Goal: Information Seeking & Learning: Learn about a topic

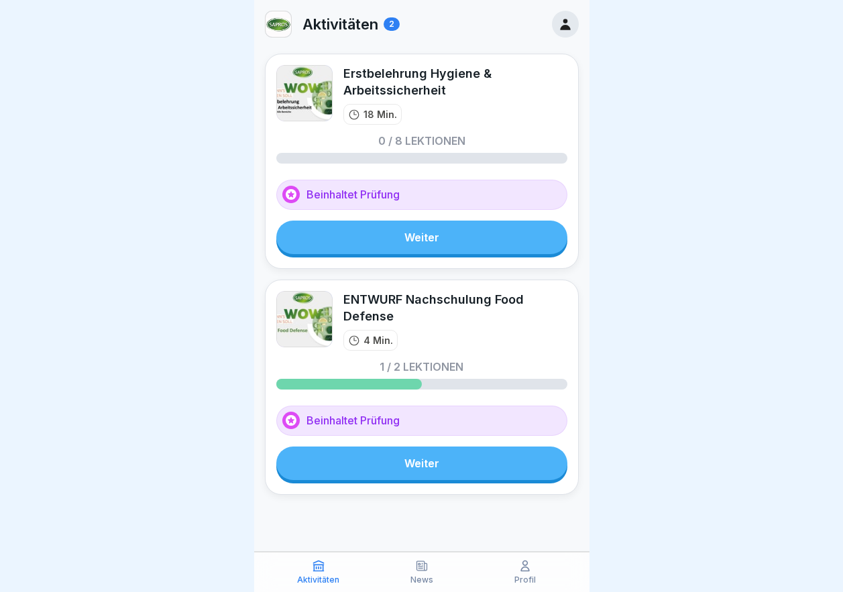
click at [421, 565] on icon at bounding box center [421, 565] width 13 height 13
click at [514, 567] on div "Profil" at bounding box center [525, 571] width 97 height 25
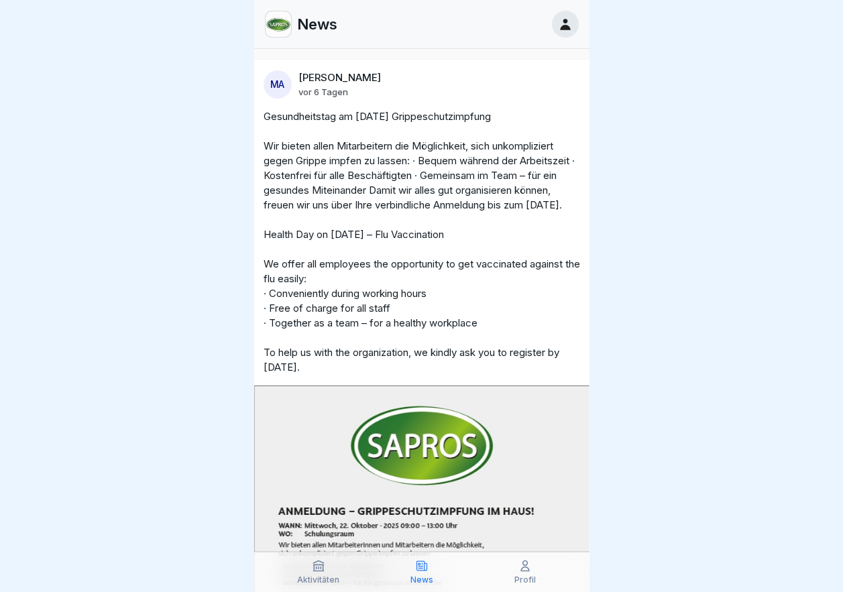
click at [312, 572] on icon at bounding box center [318, 565] width 13 height 13
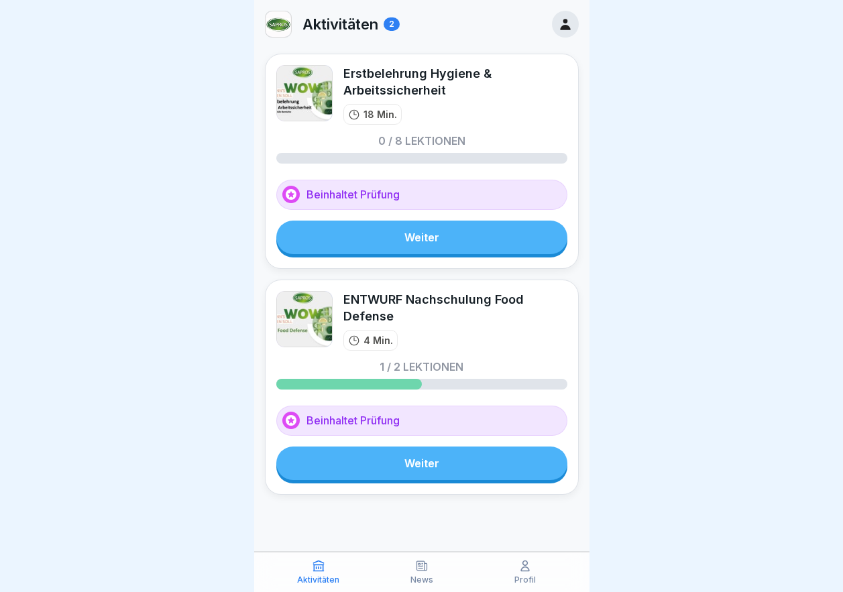
click at [359, 21] on p "Aktivitäten" at bounding box center [340, 23] width 76 height 17
click at [394, 25] on div "2" at bounding box center [392, 23] width 16 height 13
click at [278, 19] on img at bounding box center [278, 23] width 25 height 25
click at [308, 576] on p "Aktivitäten" at bounding box center [318, 579] width 42 height 9
click at [571, 21] on icon at bounding box center [565, 24] width 15 height 15
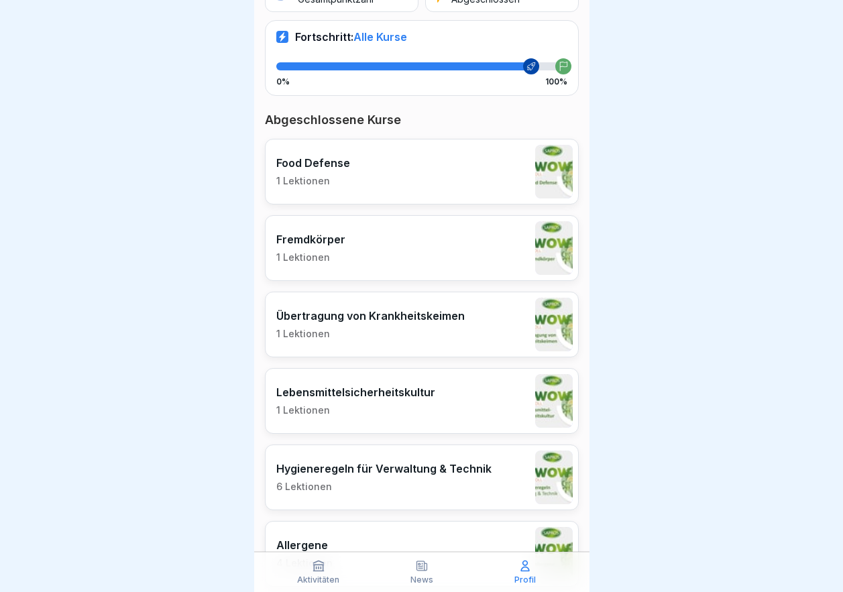
scroll to position [268, 0]
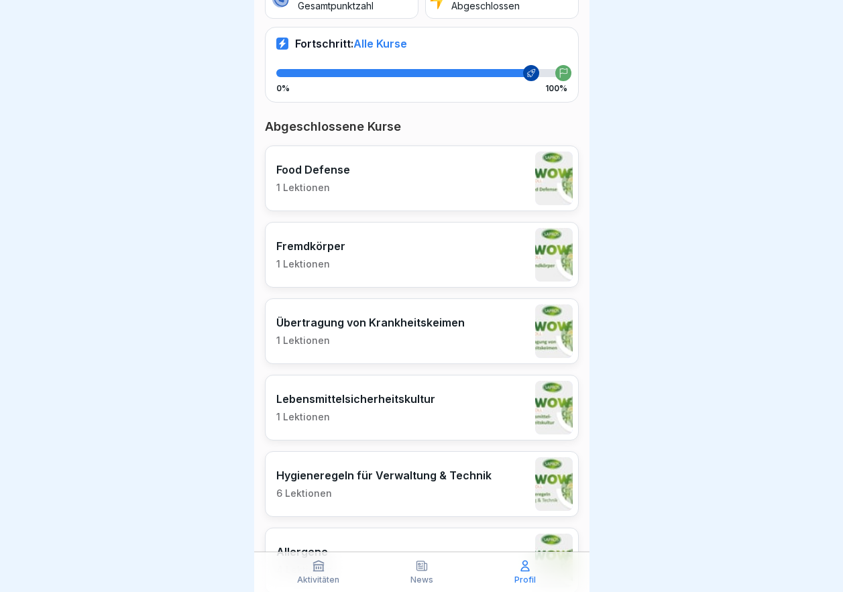
click at [318, 566] on icon at bounding box center [318, 565] width 13 height 13
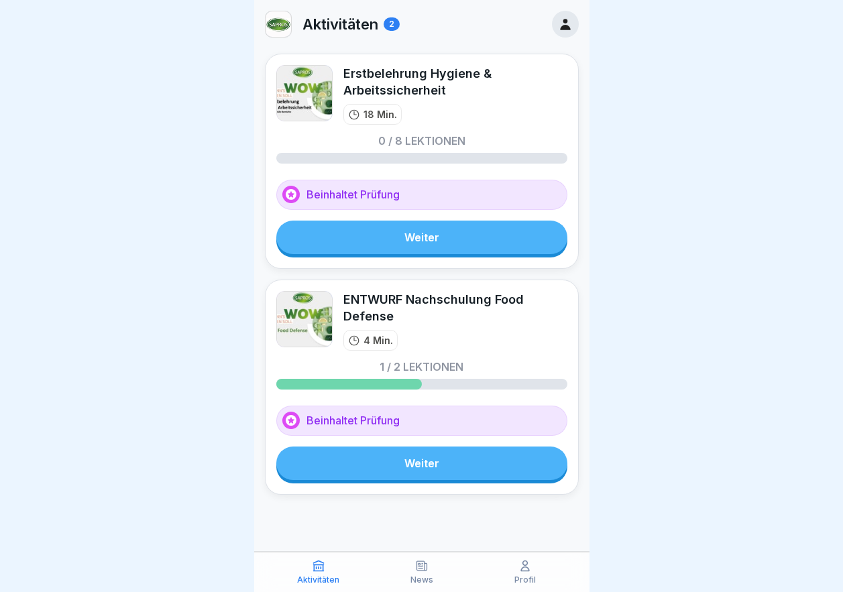
click at [506, 563] on div "Profil" at bounding box center [525, 571] width 97 height 25
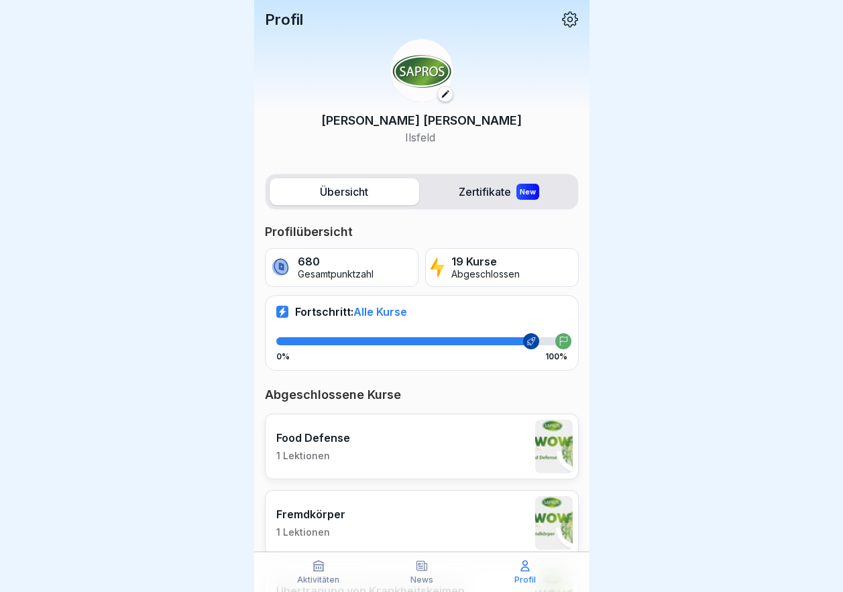
click at [287, 23] on p "Profil" at bounding box center [284, 19] width 38 height 17
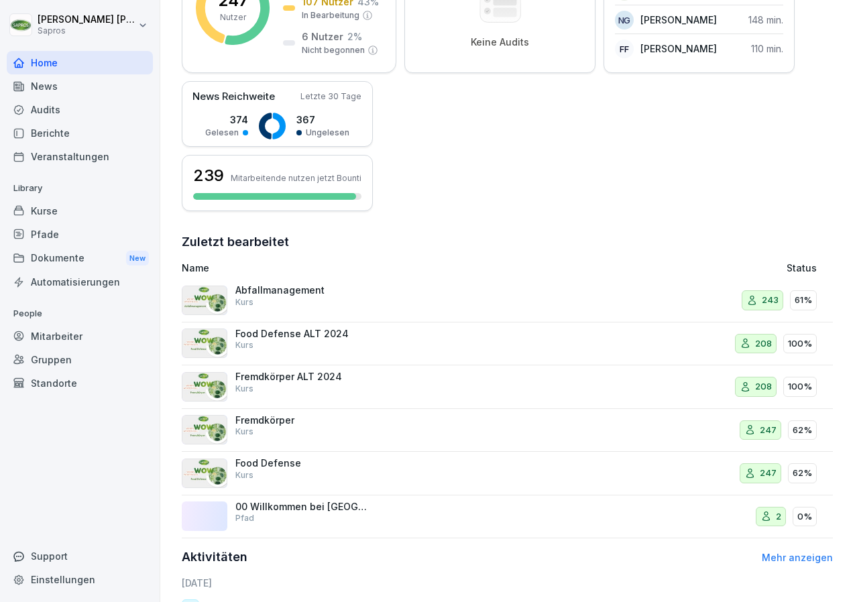
scroll to position [268, 0]
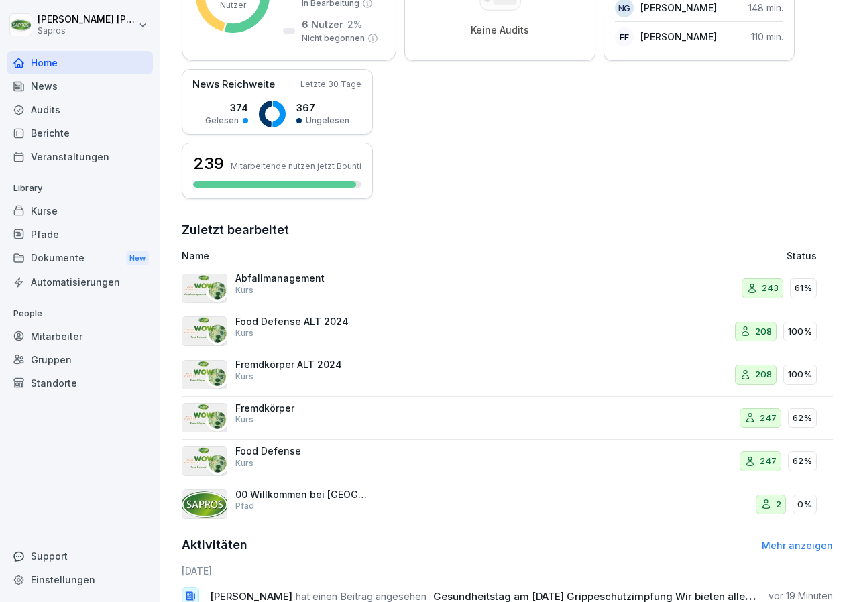
click at [788, 548] on link "Mehr anzeigen" at bounding box center [797, 545] width 71 height 11
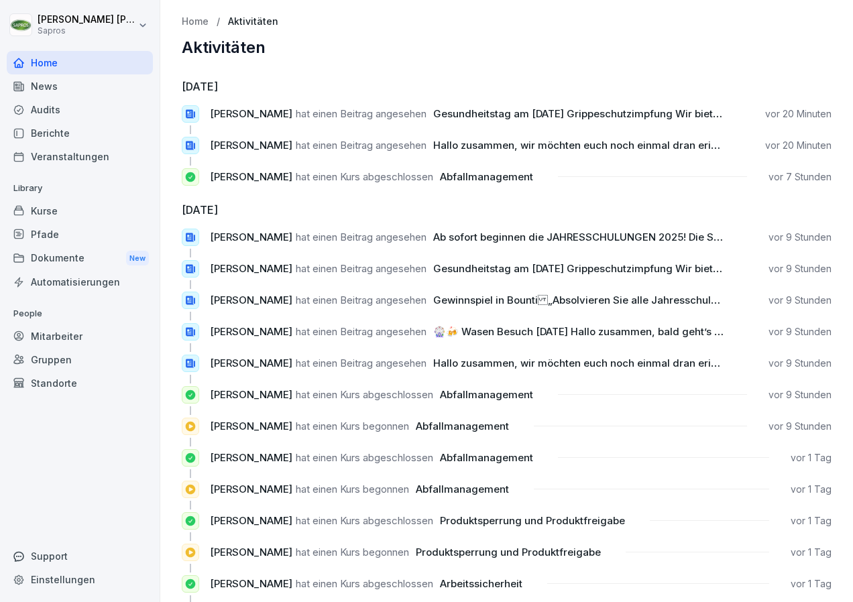
click at [54, 90] on div "News" at bounding box center [80, 85] width 146 height 23
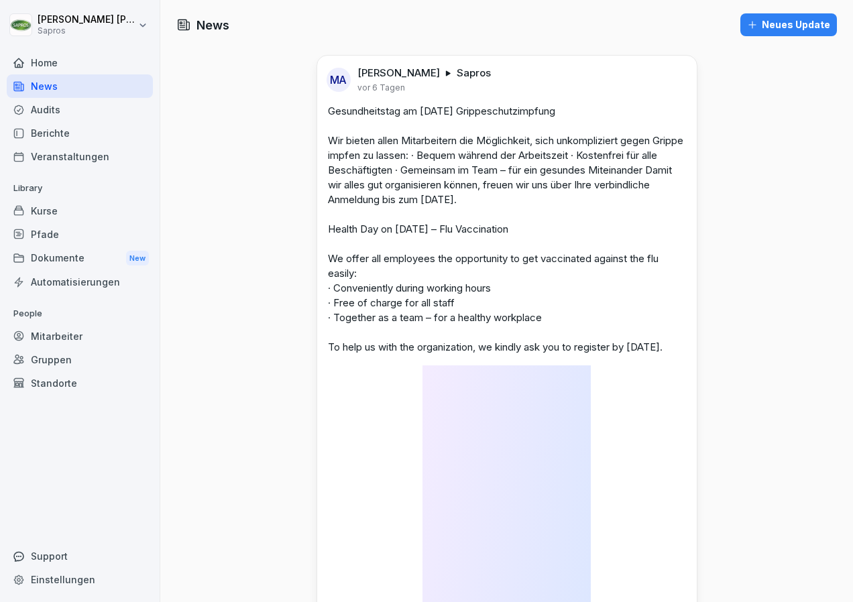
click at [51, 108] on div "Audits" at bounding box center [80, 109] width 146 height 23
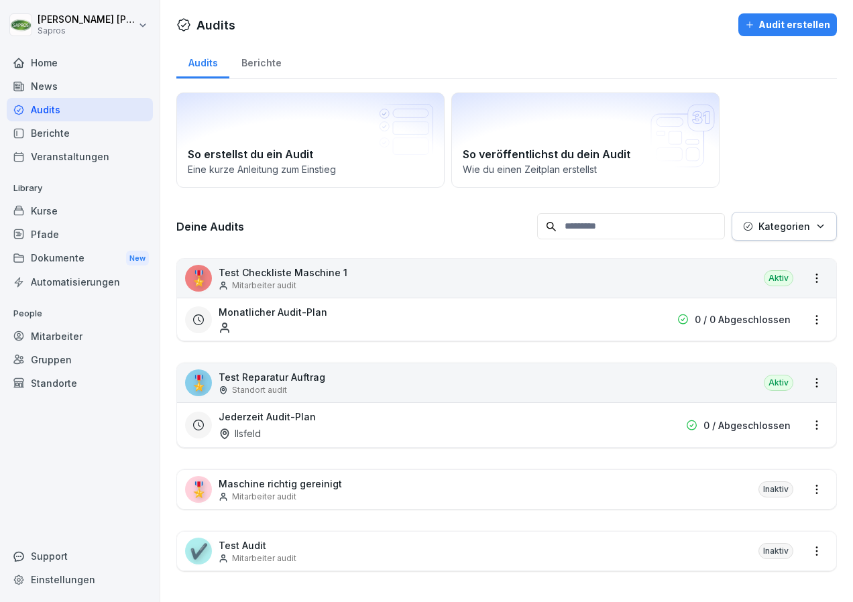
click at [46, 136] on div "Berichte" at bounding box center [80, 132] width 146 height 23
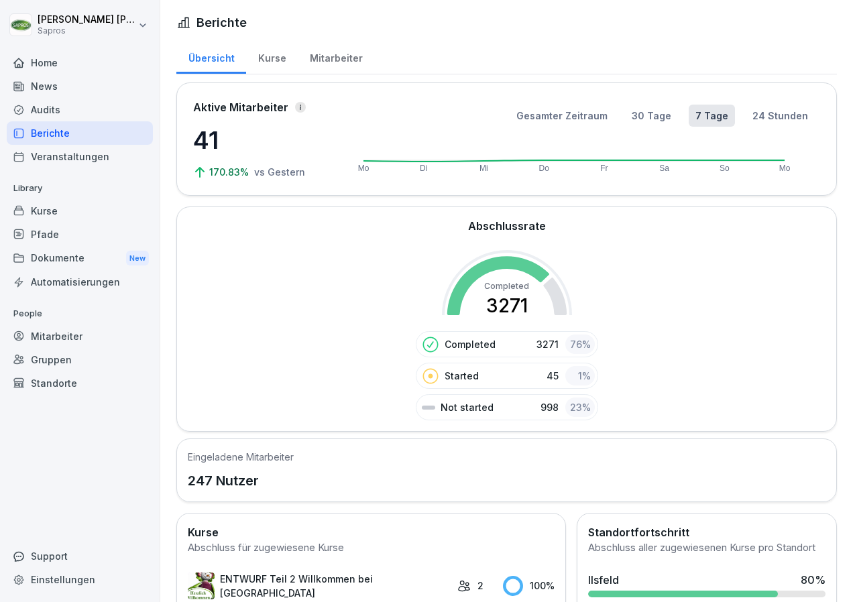
scroll to position [67, 0]
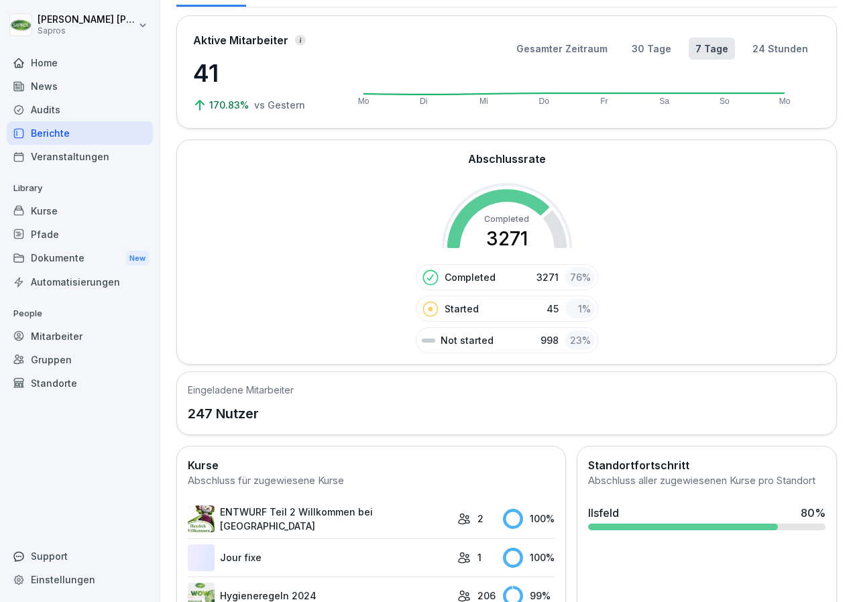
click at [506, 194] on icon at bounding box center [498, 218] width 102 height 59
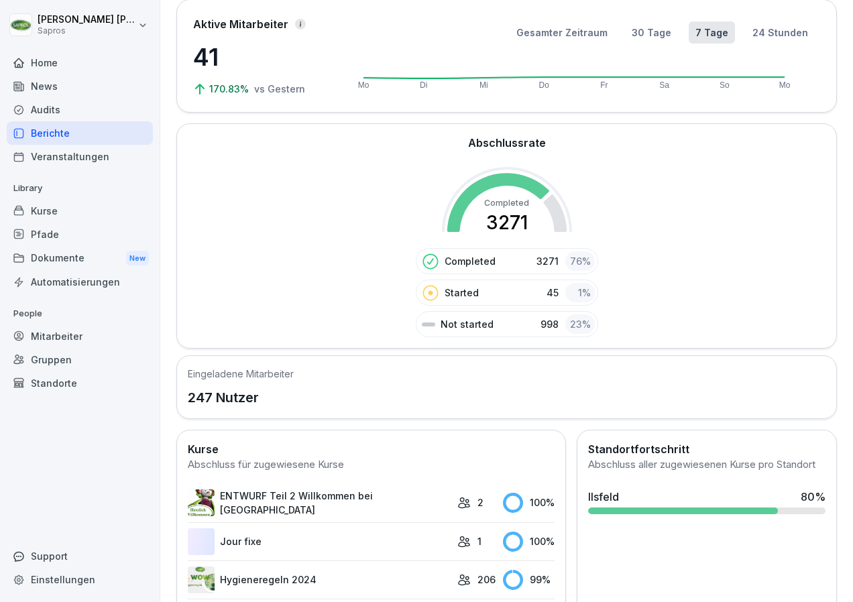
scroll to position [0, 0]
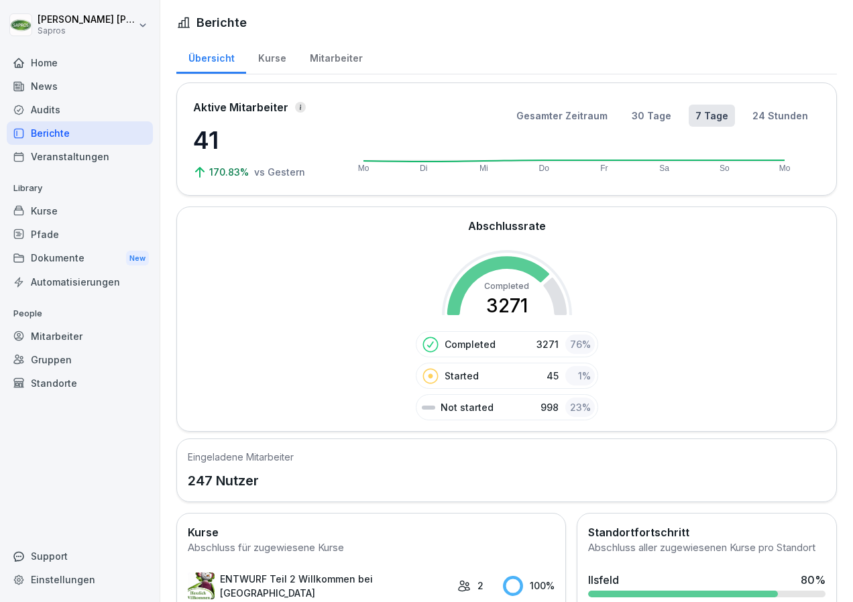
click at [62, 128] on div "Berichte" at bounding box center [80, 132] width 146 height 23
click at [265, 55] on div "Kurse" at bounding box center [272, 57] width 52 height 34
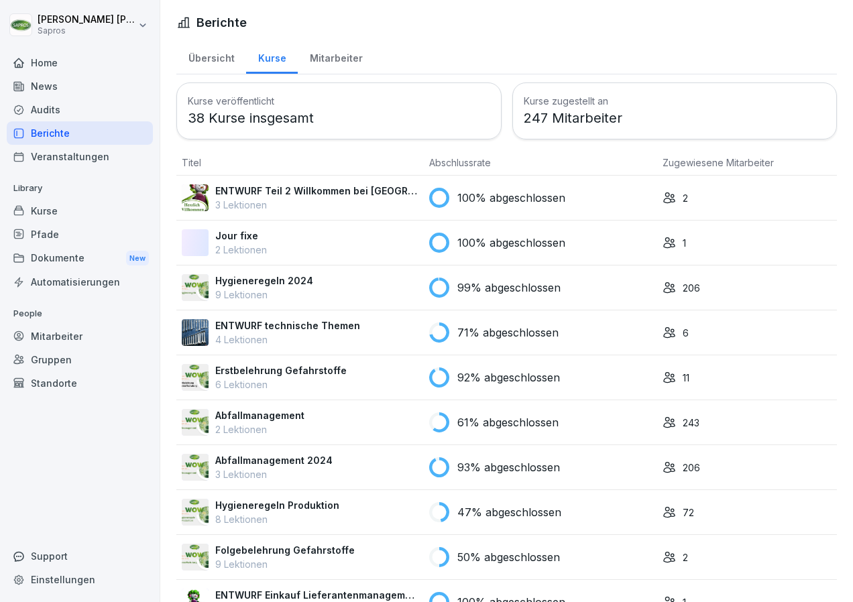
click at [328, 56] on div "Mitarbeiter" at bounding box center [336, 57] width 76 height 34
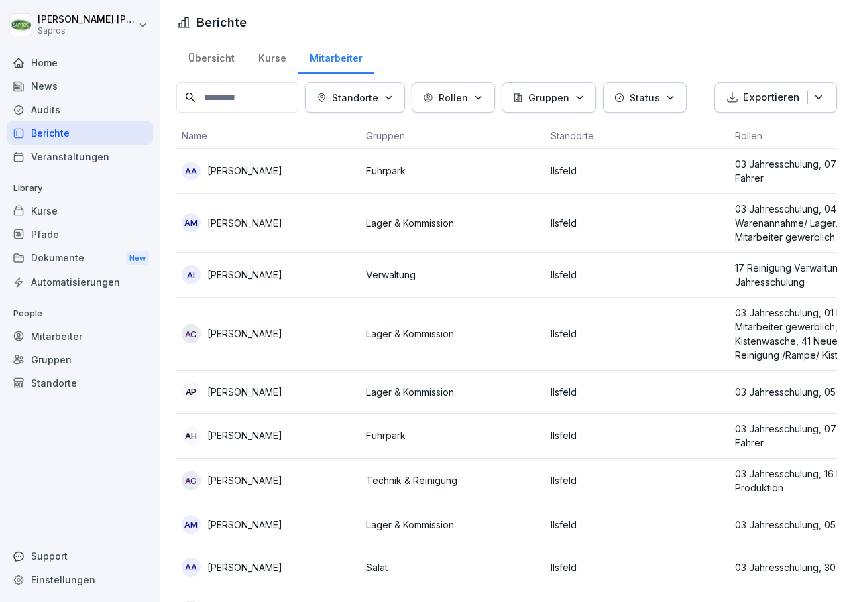
click at [813, 97] on icon "button" at bounding box center [818, 97] width 13 height 13
click at [739, 129] on p "Als Excel Datei exportieren" at bounding box center [759, 129] width 120 height 12
click at [801, 50] on div "Übersicht Kurse Mitarbeiter" at bounding box center [506, 57] width 661 height 35
click at [239, 97] on input at bounding box center [237, 97] width 122 height 30
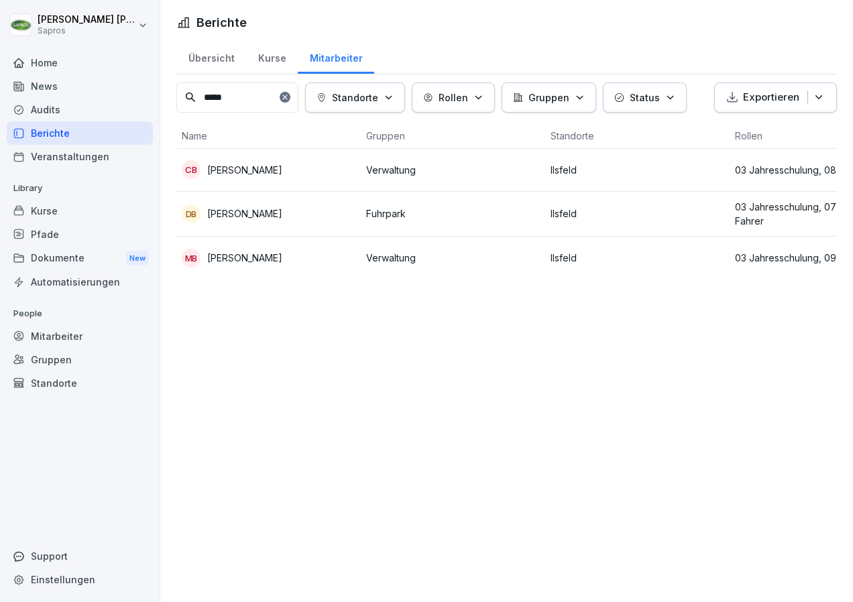
click at [240, 163] on p "Carola Braun" at bounding box center [244, 170] width 75 height 14
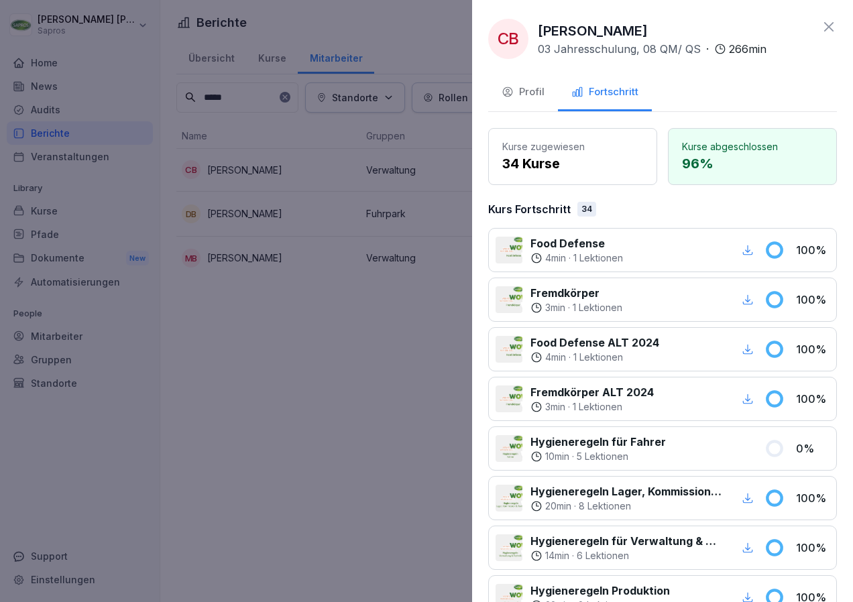
click at [225, 346] on div at bounding box center [426, 301] width 853 height 602
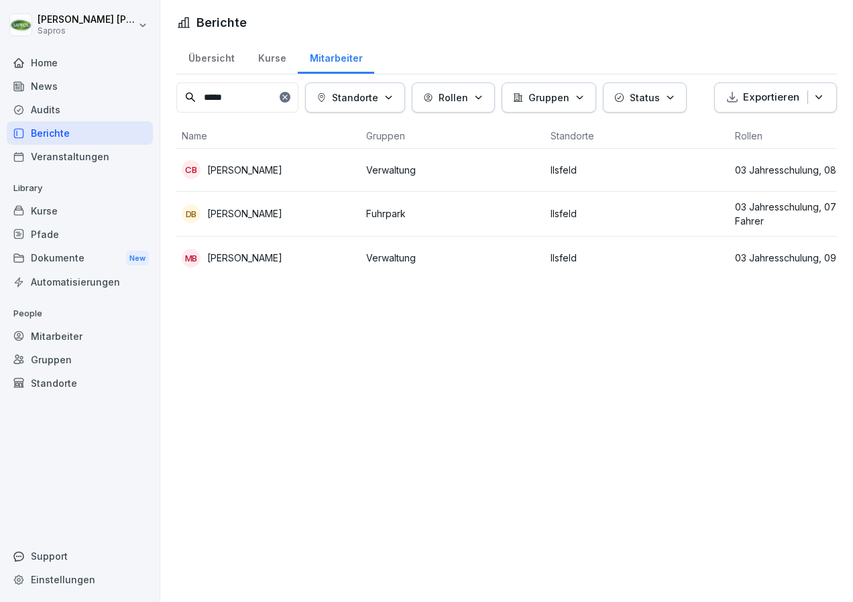
drag, startPoint x: 238, startPoint y: 93, endPoint x: 179, endPoint y: 72, distance: 62.8
click at [179, 72] on div "Übersicht Kurse Mitarbeiter ***** Standorte Rollen Gruppen Status Exportieren N…" at bounding box center [506, 165] width 693 height 251
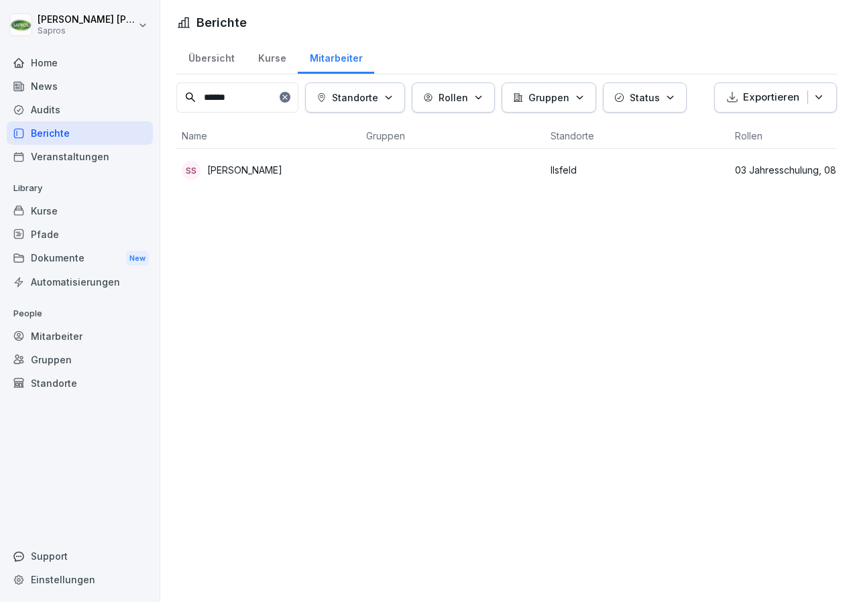
type input "******"
click at [249, 164] on p "Sonja Seidel" at bounding box center [244, 170] width 75 height 14
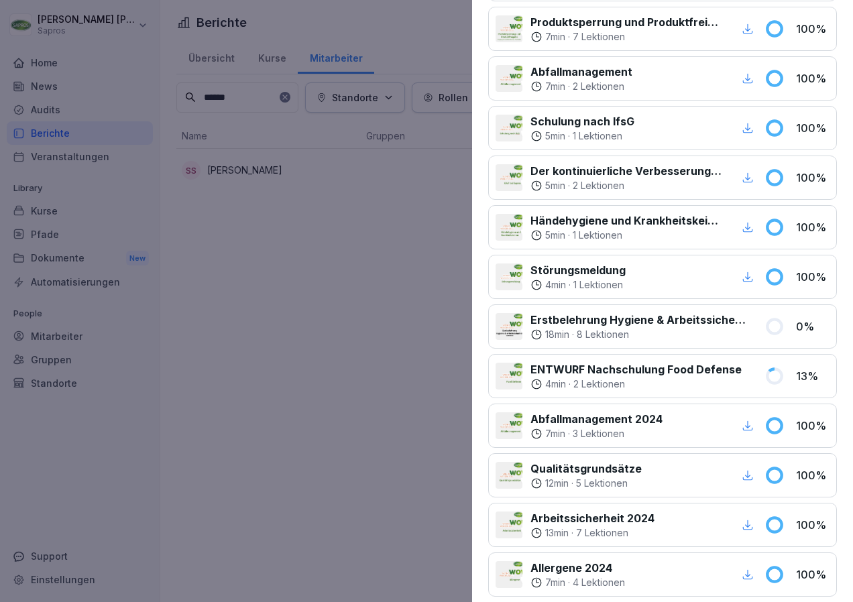
scroll to position [560, 0]
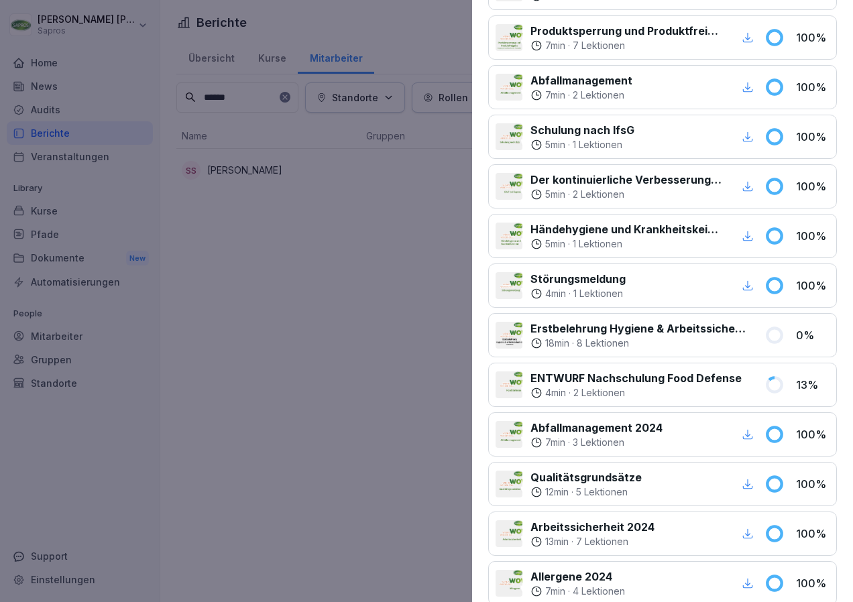
click at [618, 324] on p "Erstbelehrung Hygiene & Arbeitssicherheit" at bounding box center [639, 329] width 218 height 16
click at [642, 327] on p "Erstbelehrung Hygiene & Arbeitssicherheit" at bounding box center [639, 329] width 218 height 16
drag, startPoint x: 642, startPoint y: 327, endPoint x: 688, endPoint y: 325, distance: 45.6
click at [687, 325] on p "Erstbelehrung Hygiene & Arbeitssicherheit" at bounding box center [639, 329] width 218 height 16
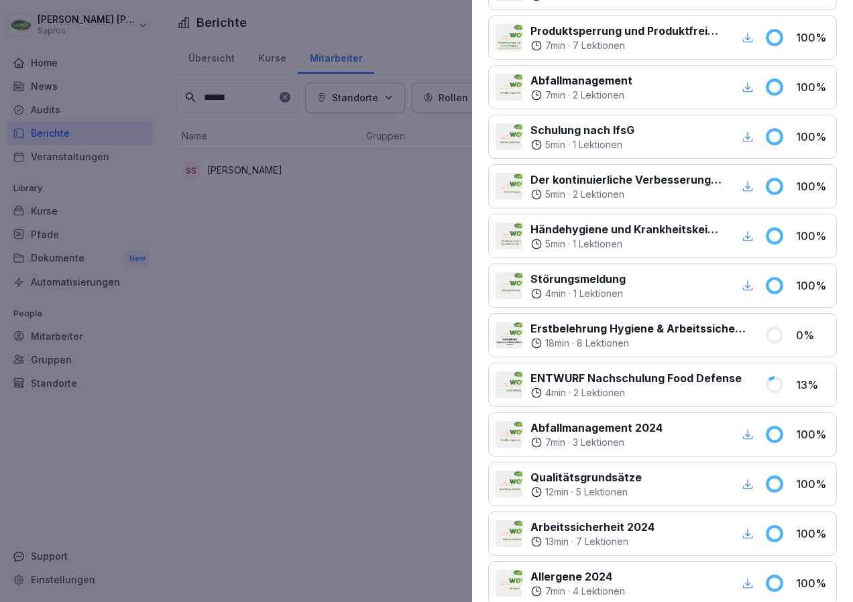
click at [797, 328] on p "0 %" at bounding box center [813, 335] width 34 height 16
click at [516, 337] on div at bounding box center [509, 335] width 27 height 27
click at [566, 334] on p "Erstbelehrung Hygiene & Arbeitssicherheit" at bounding box center [639, 329] width 218 height 16
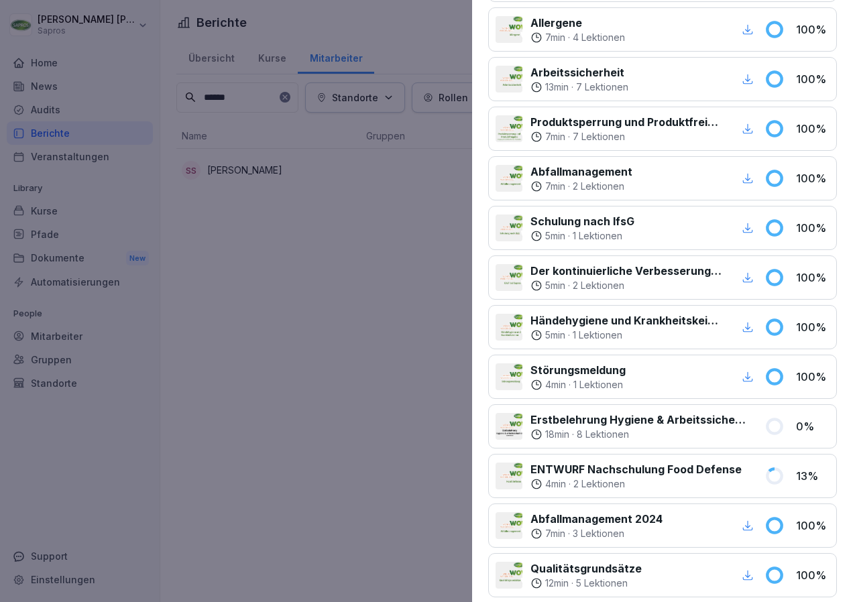
scroll to position [471, 0]
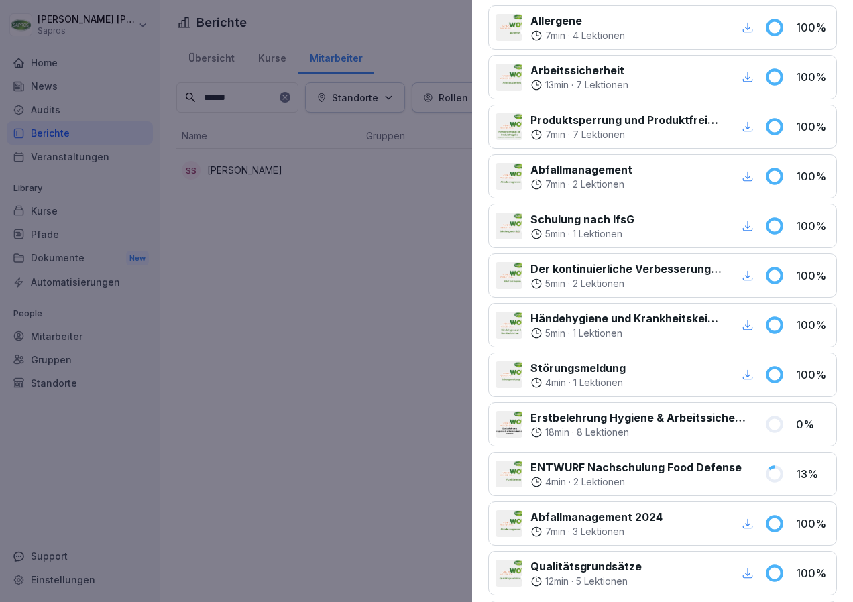
click at [665, 415] on p "Erstbelehrung Hygiene & Arbeitssicherheit" at bounding box center [639, 418] width 218 height 16
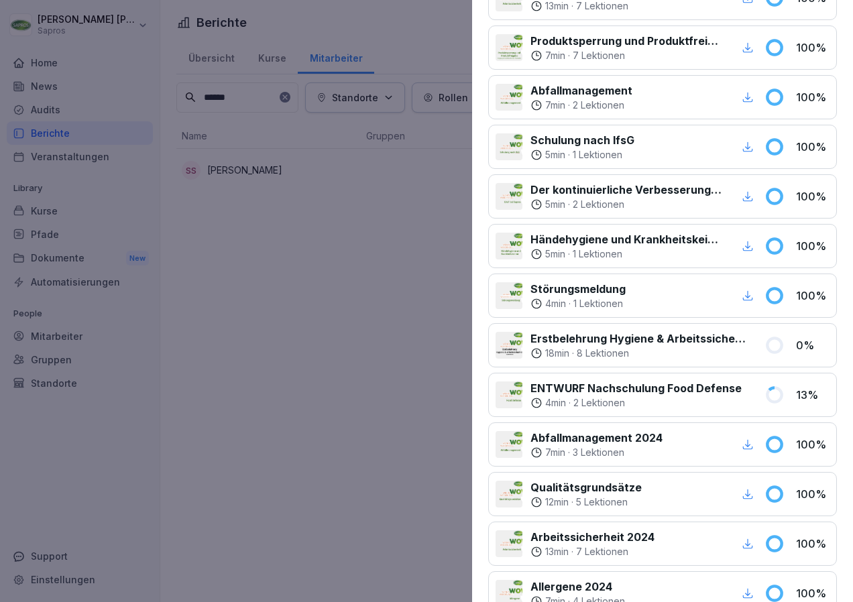
scroll to position [538, 0]
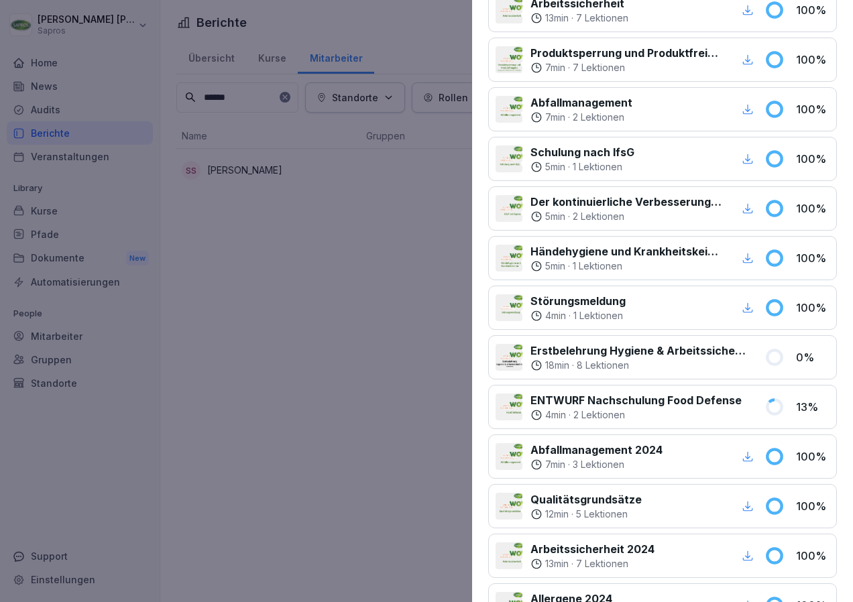
click at [691, 351] on p "Erstbelehrung Hygiene & Arbeitssicherheit" at bounding box center [639, 351] width 218 height 16
click at [334, 368] on div at bounding box center [426, 301] width 853 height 602
